Goal: Information Seeking & Learning: Learn about a topic

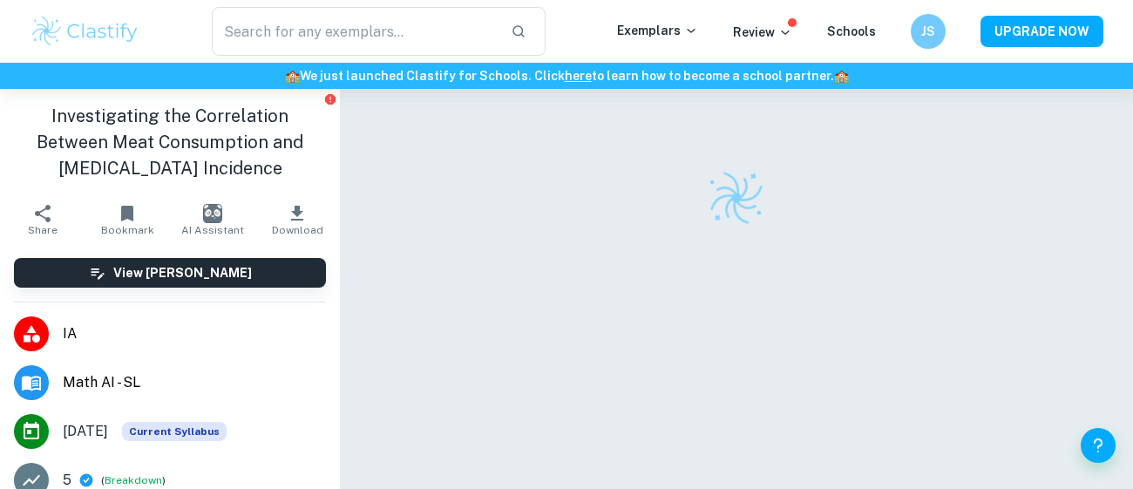
click at [78, 310] on li "IA" at bounding box center [170, 333] width 340 height 49
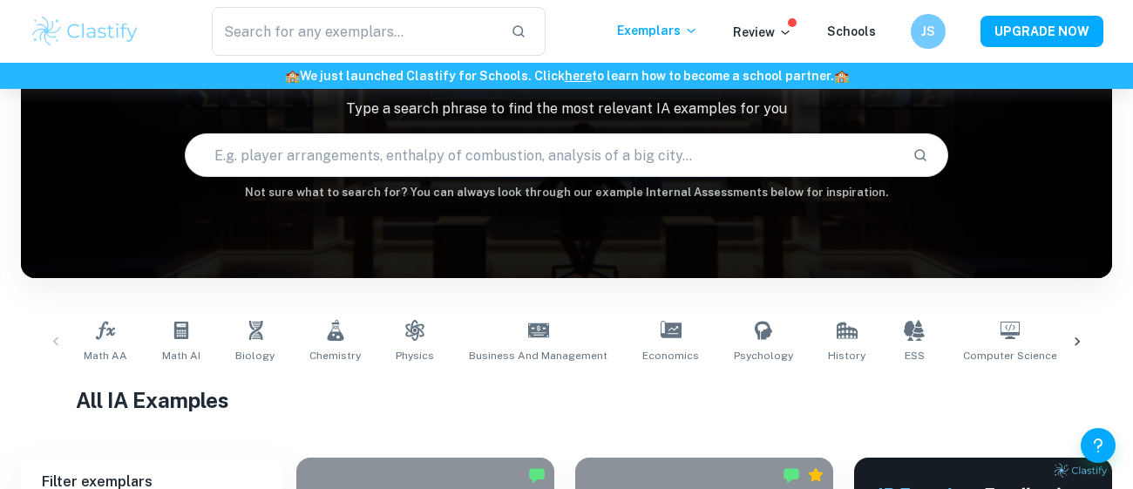
scroll to position [484, 0]
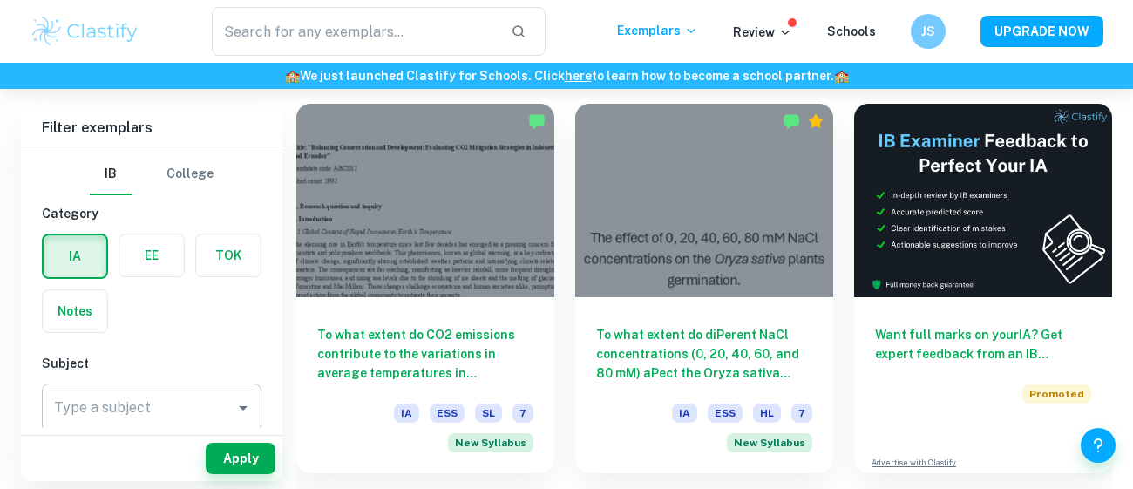
click at [197, 422] on input "Type a subject" at bounding box center [139, 407] width 178 height 33
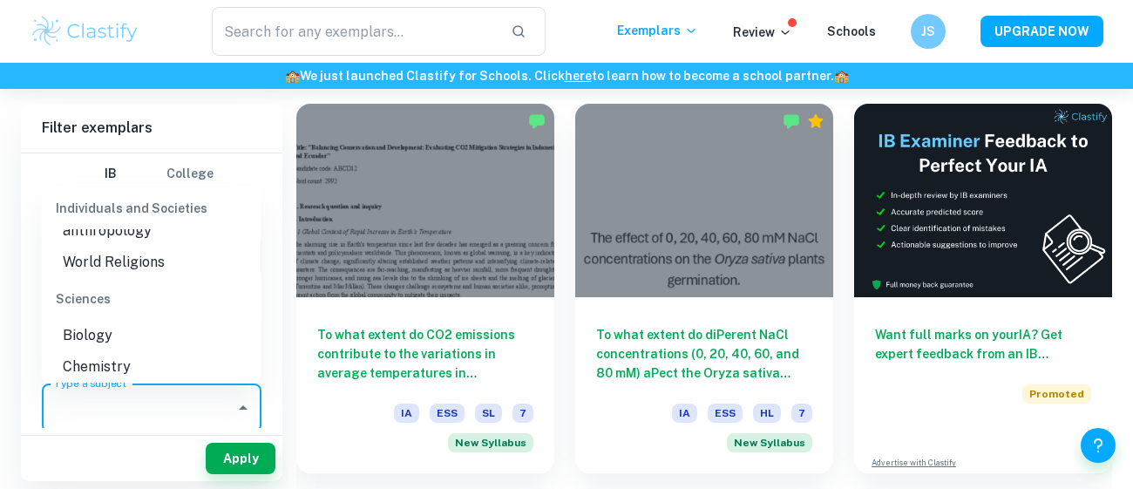
scroll to position [2118, 0]
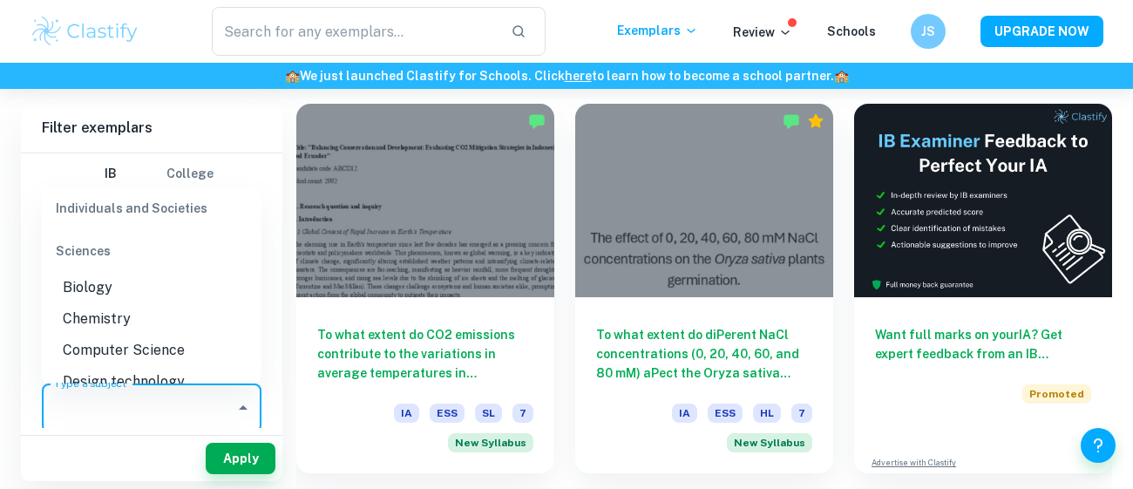
click at [187, 335] on li "Computer Science" at bounding box center [152, 350] width 220 height 31
type input "Computer Science"
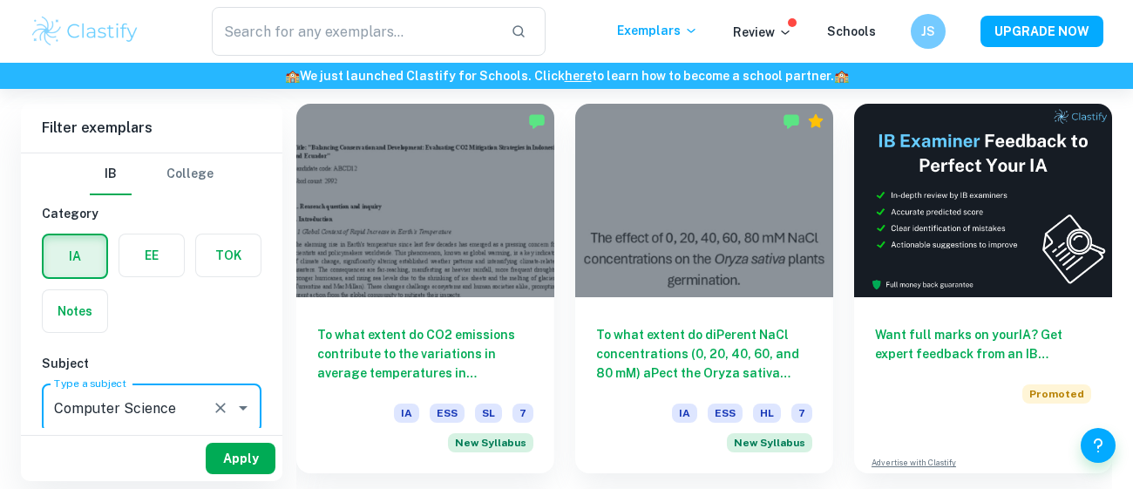
click at [234, 465] on button "Apply" at bounding box center [241, 458] width 70 height 31
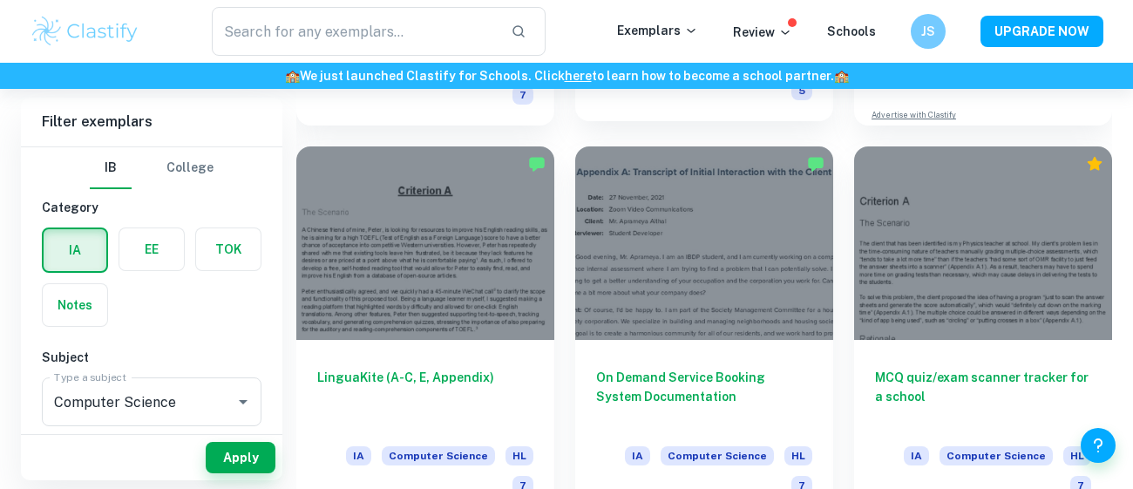
scroll to position [836, 0]
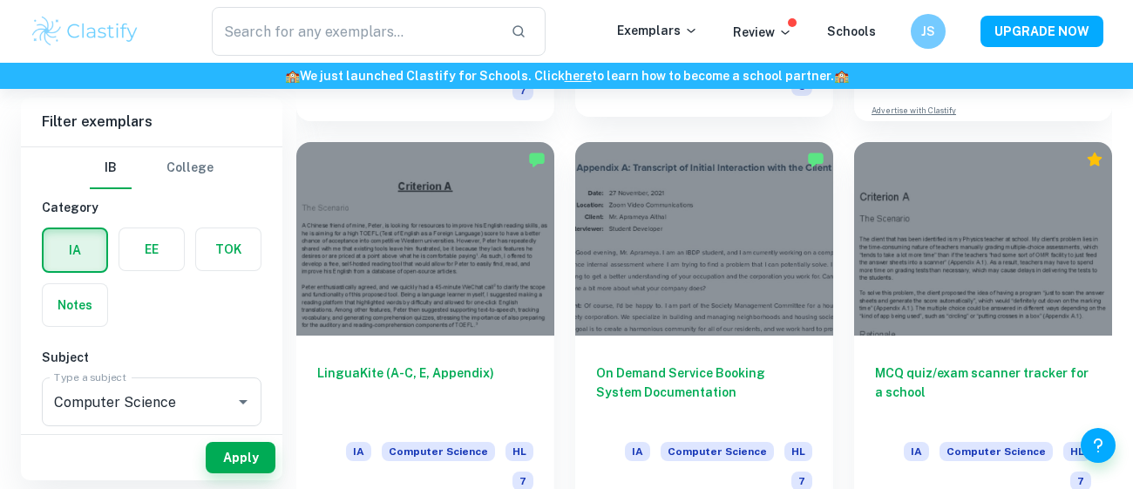
click at [654, 363] on h6 "On Demand Service Booking System Documentation" at bounding box center [704, 392] width 216 height 58
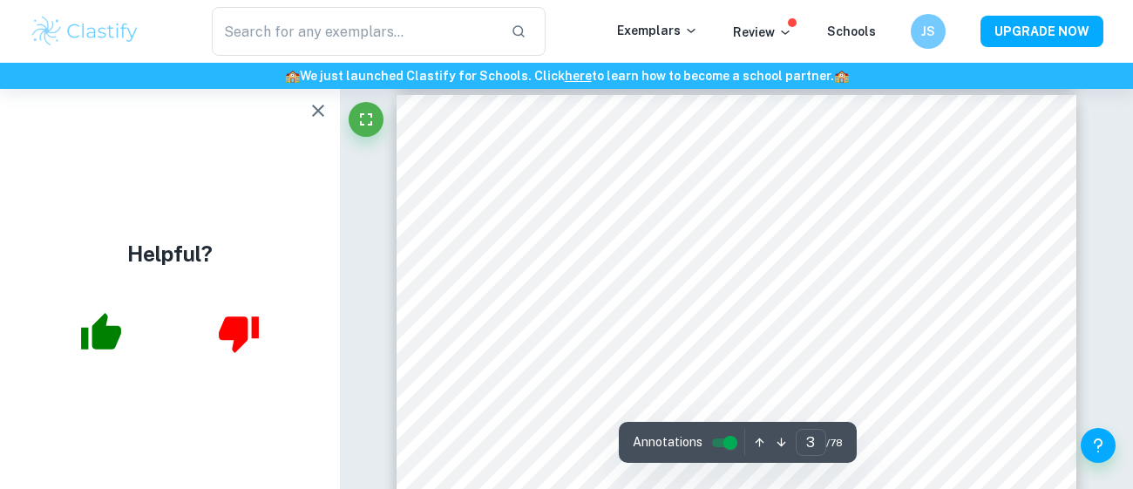
scroll to position [2170, 0]
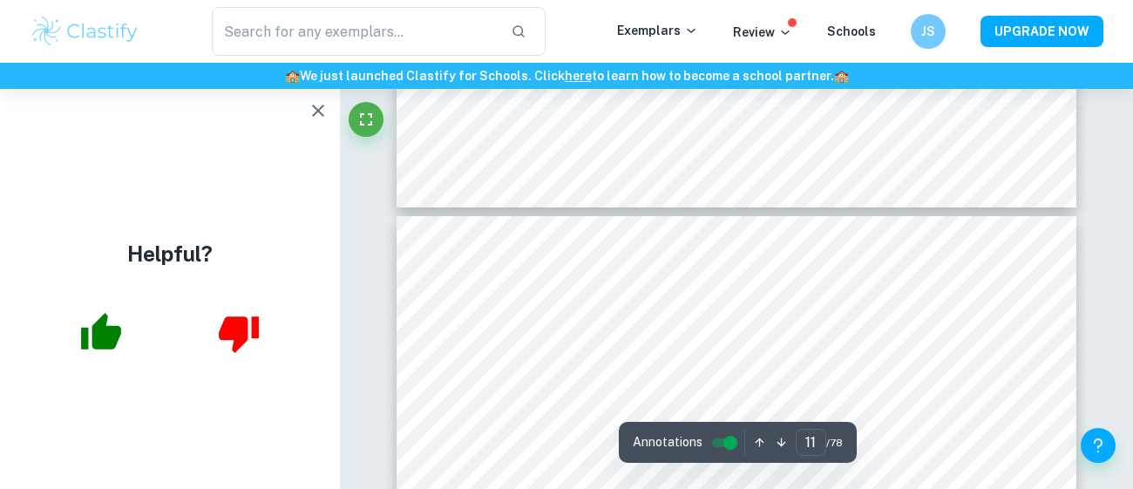
type input "10"
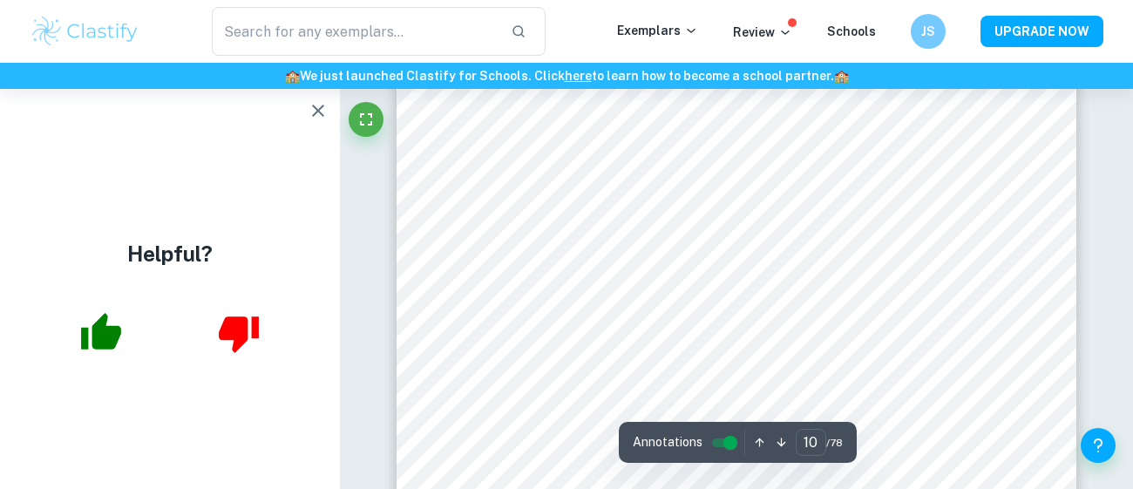
scroll to position [9234, 0]
click at [605, 152] on div at bounding box center [735, 158] width 596 height 37
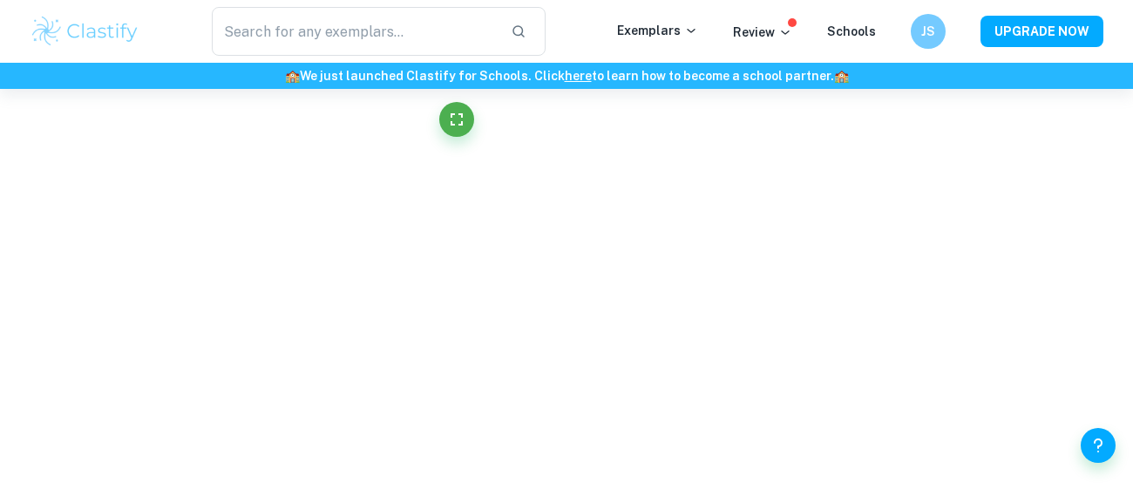
scroll to position [9227, 0]
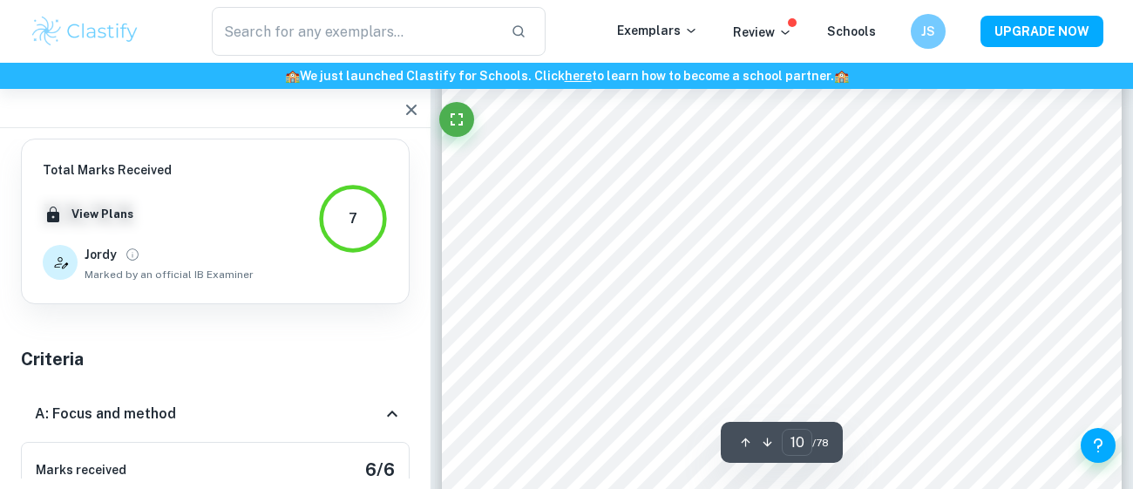
type input "10"
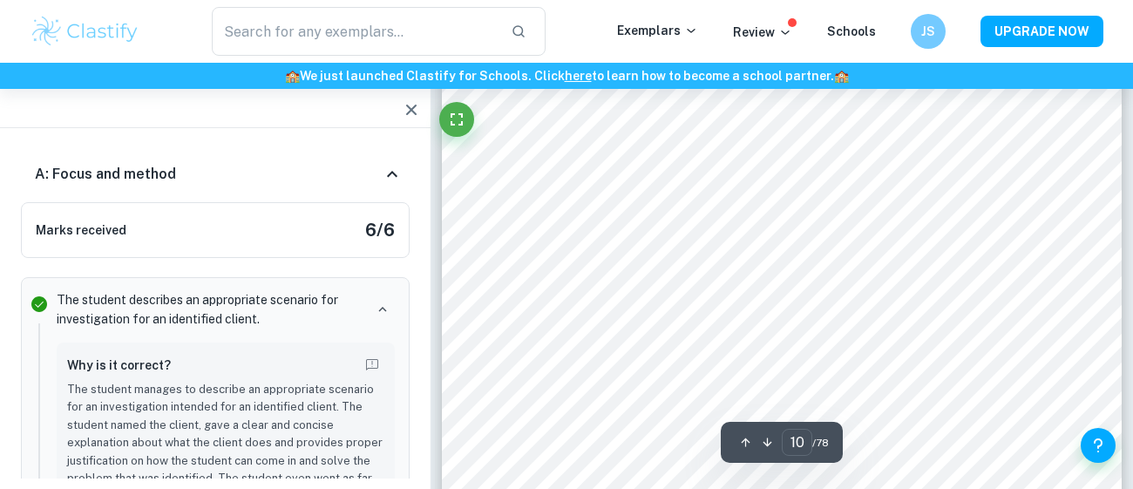
scroll to position [8821, 0]
